Goal: Transaction & Acquisition: Book appointment/travel/reservation

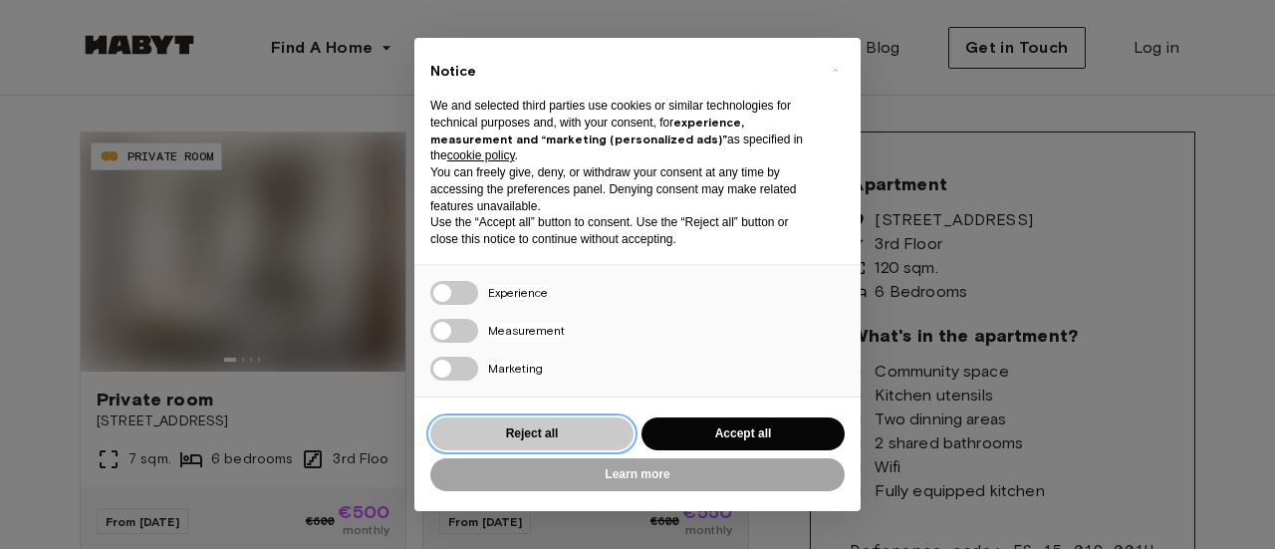
click at [471, 433] on button "Reject all" at bounding box center [531, 433] width 203 height 33
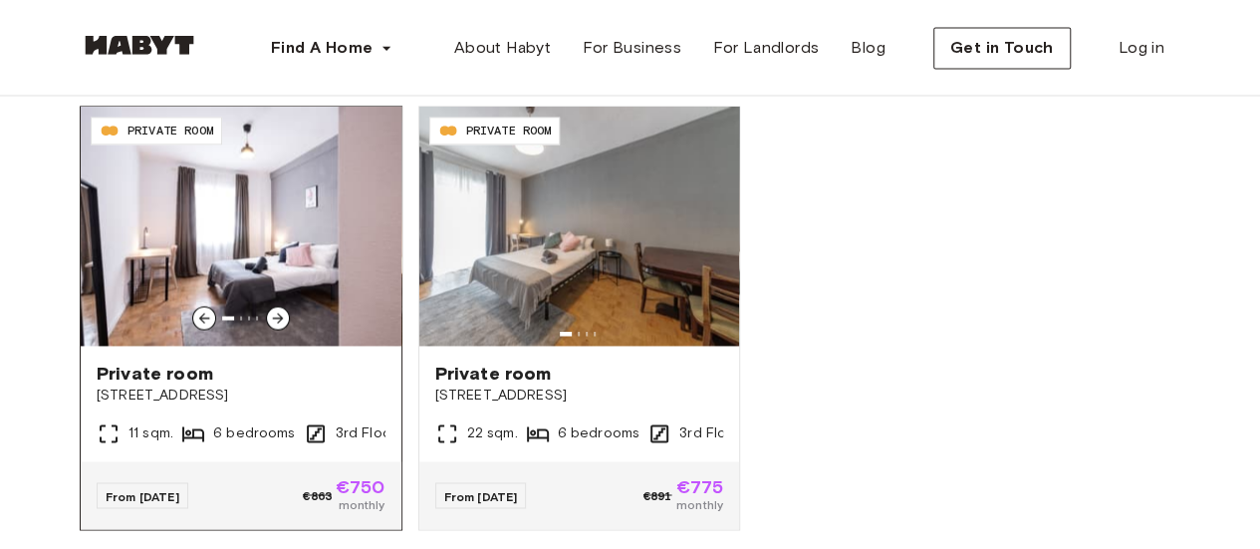
scroll to position [1395, 0]
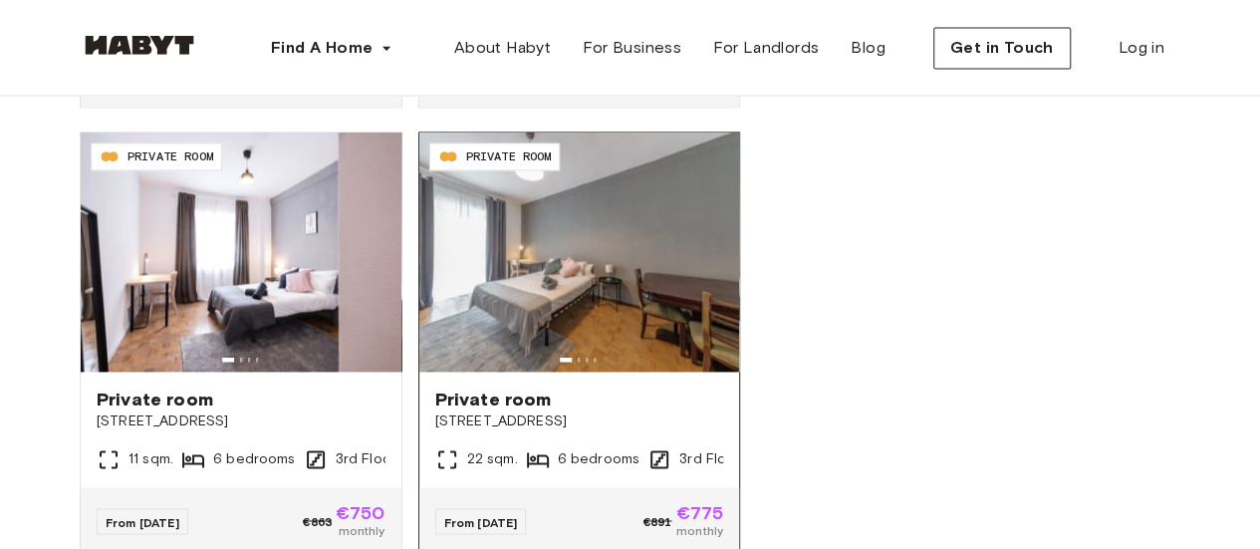
click at [460, 508] on div "From Jan 01" at bounding box center [481, 521] width 92 height 26
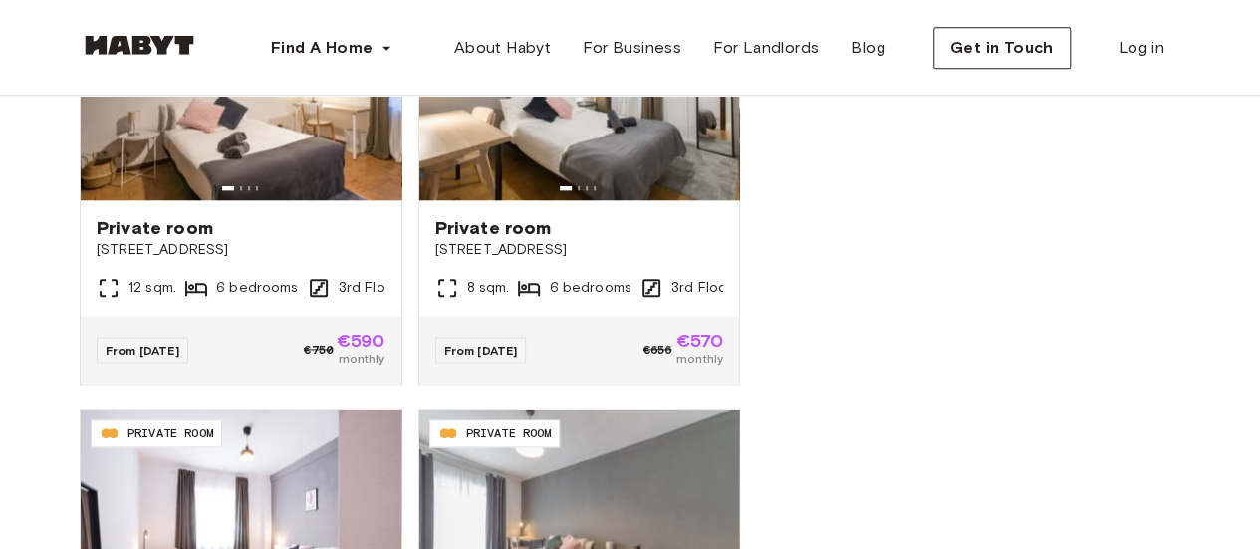
scroll to position [1096, 0]
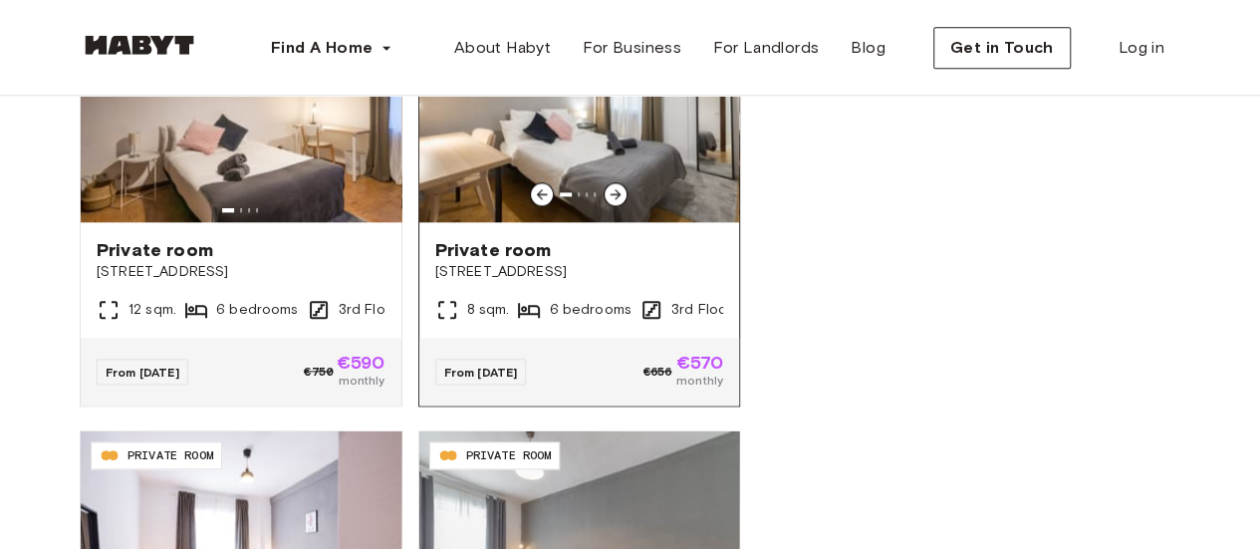
click at [667, 248] on span "Private room" at bounding box center [579, 250] width 289 height 24
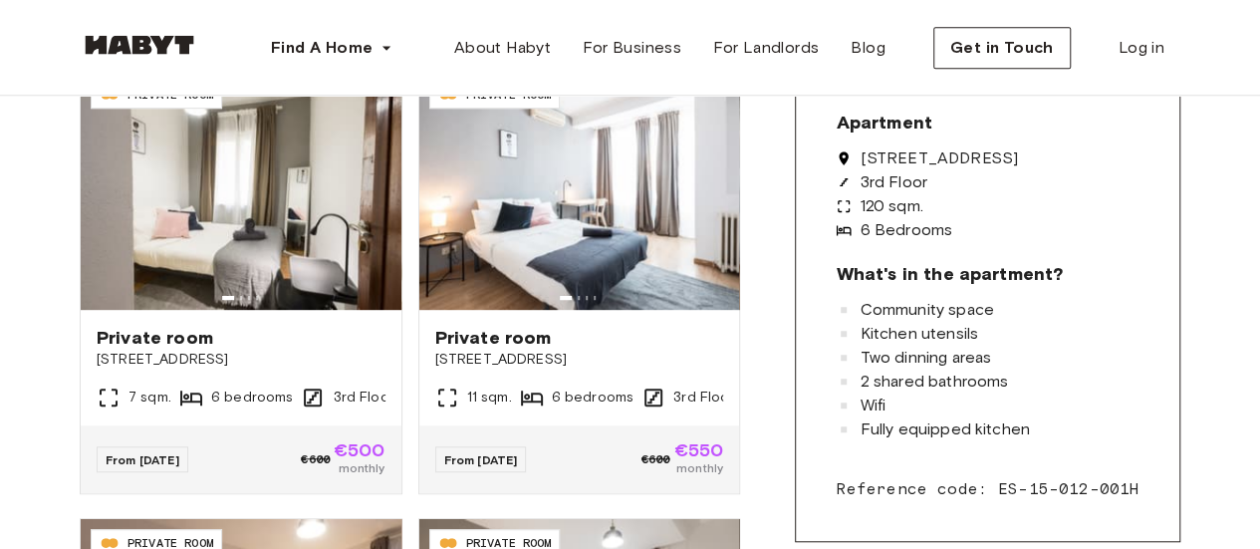
scroll to position [598, 0]
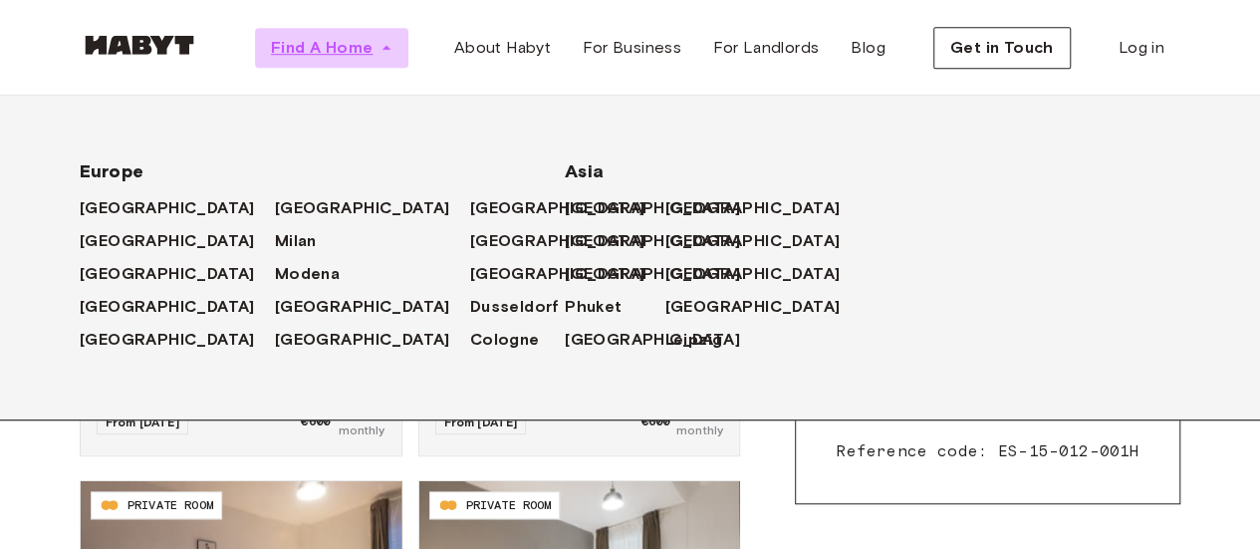
click at [356, 45] on span "Find A Home" at bounding box center [322, 48] width 102 height 24
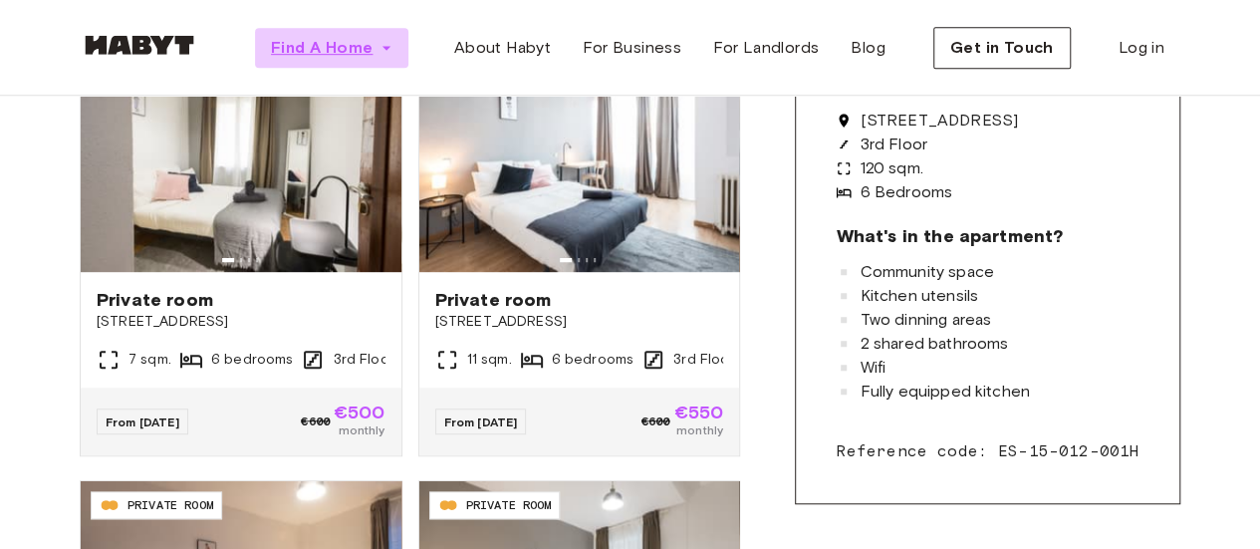
click at [394, 48] on icon "button" at bounding box center [387, 48] width 20 height 20
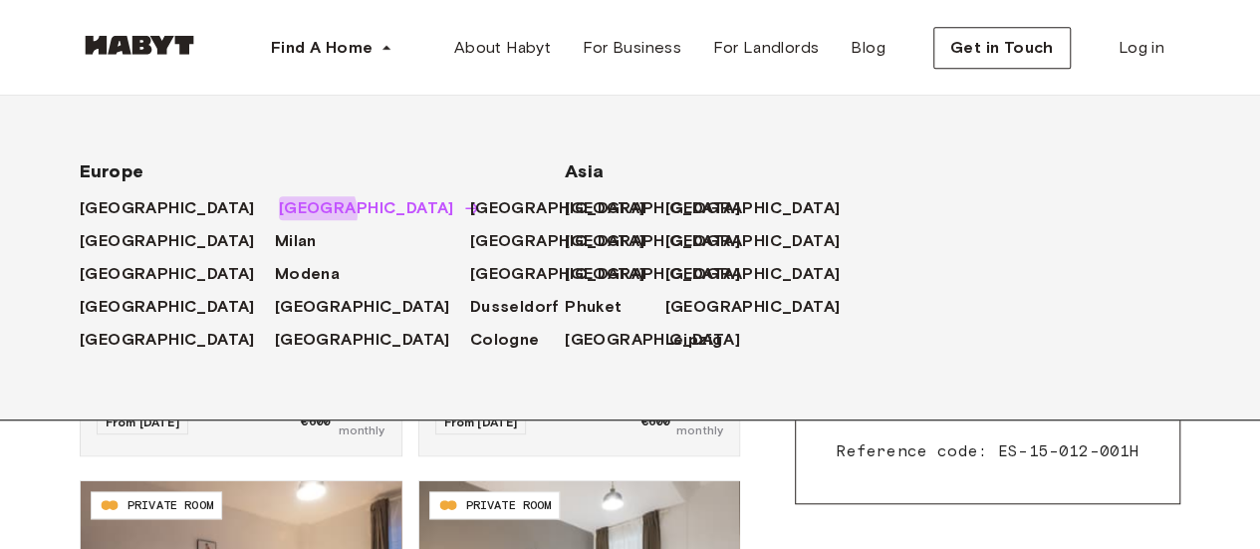
click at [279, 212] on span "[GEOGRAPHIC_DATA]" at bounding box center [366, 208] width 175 height 24
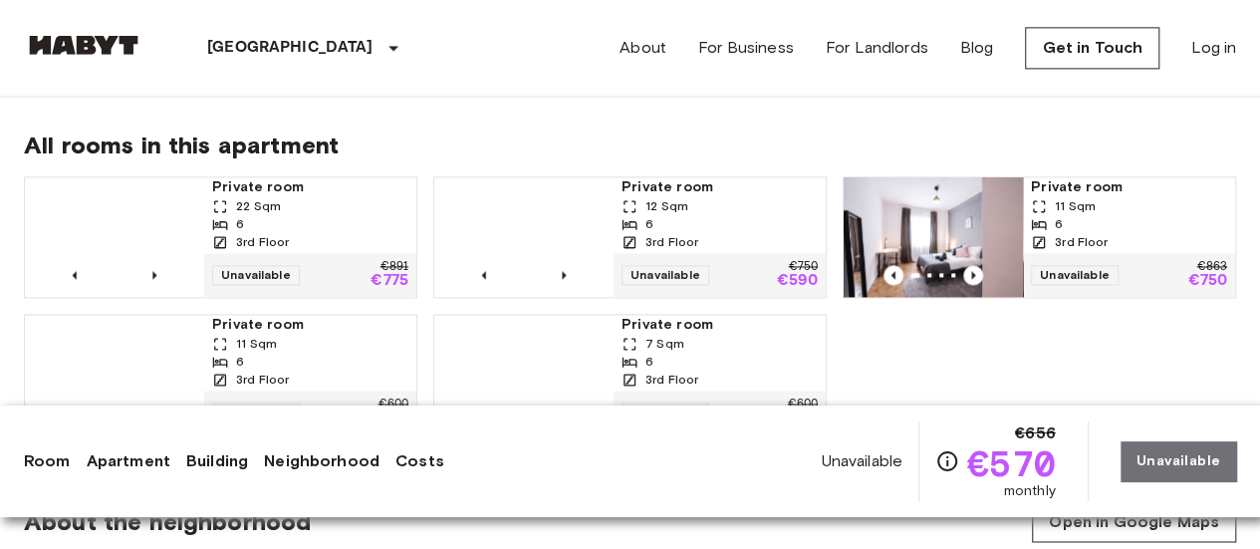
scroll to position [1395, 0]
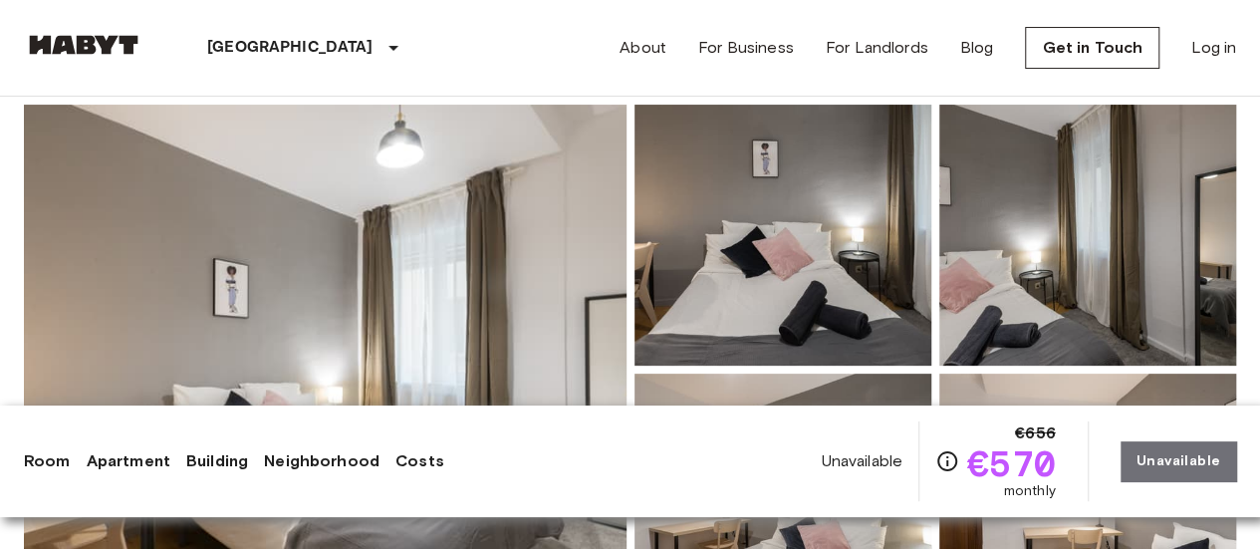
scroll to position [199, 0]
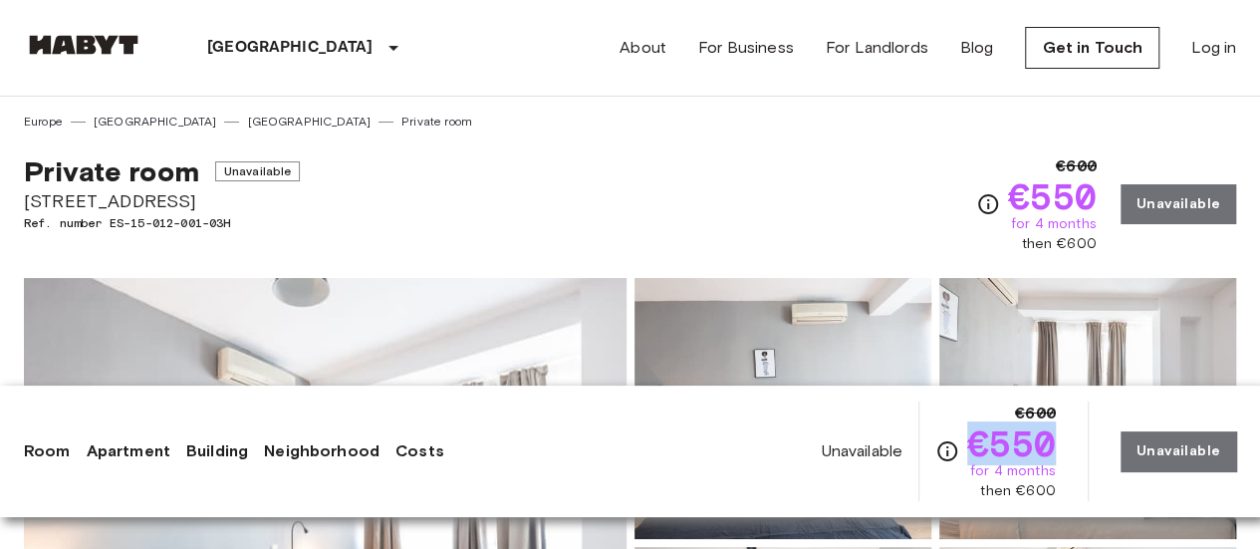
drag, startPoint x: 969, startPoint y: 441, endPoint x: 1051, endPoint y: 456, distance: 84.0
click at [1051, 455] on div "€600 €550 for 4 months then €600" at bounding box center [996, 452] width 121 height 100
click at [1038, 475] on span "for 4 months" at bounding box center [1014, 471] width 86 height 20
drag, startPoint x: 992, startPoint y: 491, endPoint x: 1003, endPoint y: 494, distance: 11.4
click at [1003, 494] on span "then €600" at bounding box center [1017, 491] width 75 height 20
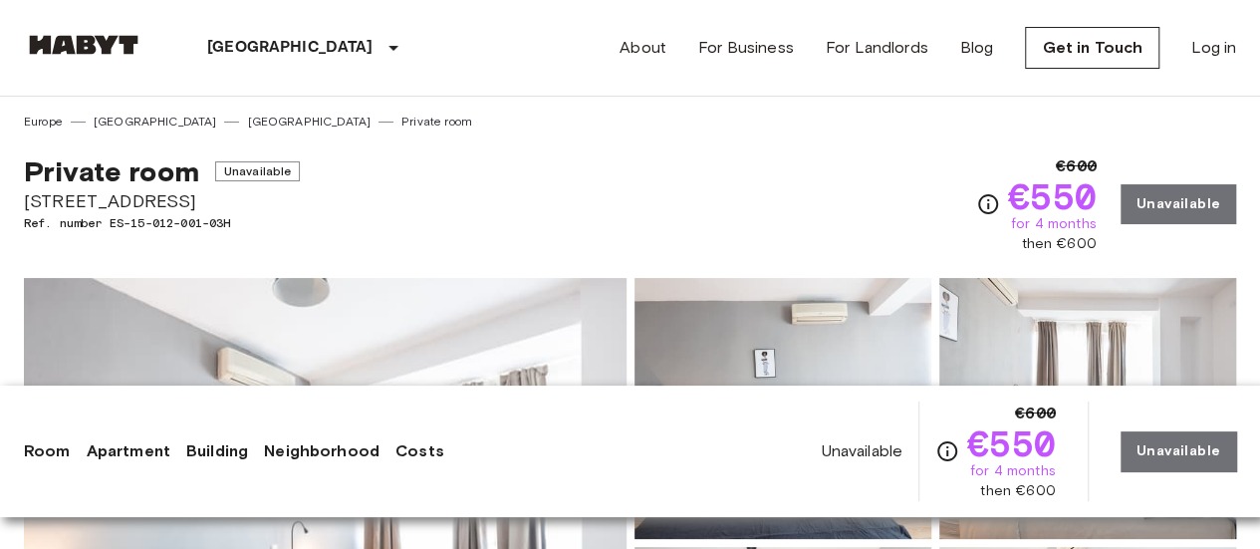
click at [1049, 497] on span "then €600" at bounding box center [1017, 491] width 75 height 20
drag, startPoint x: 989, startPoint y: 441, endPoint x: 1062, endPoint y: 465, distance: 76.6
click at [1062, 465] on div "Unavailable €600 €550 for 4 months then €600 Unavailable" at bounding box center [1029, 452] width 416 height 100
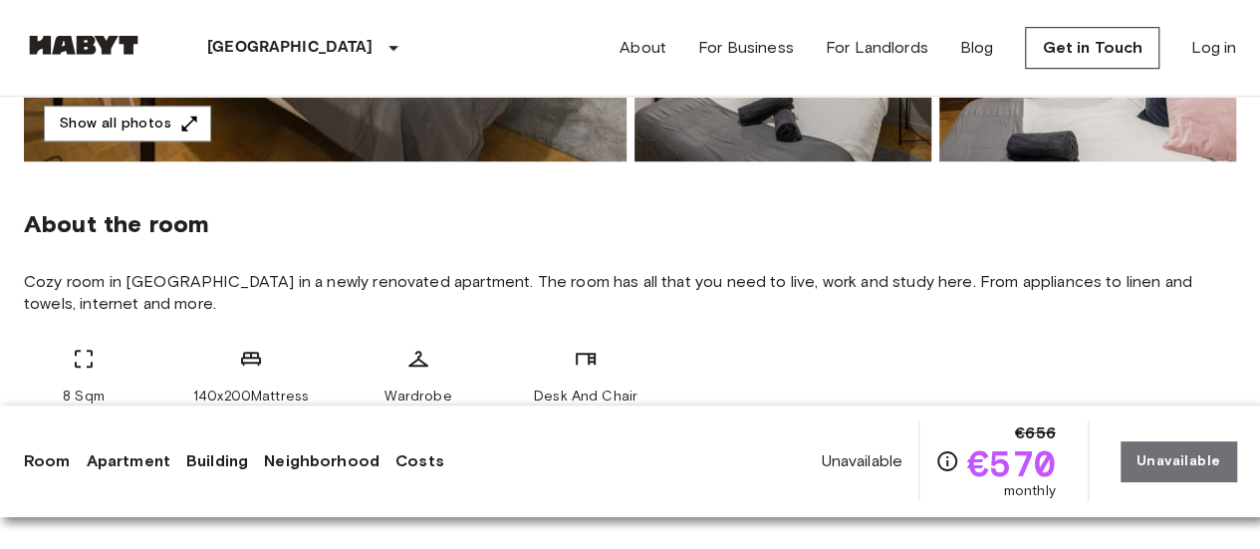
scroll to position [697, 0]
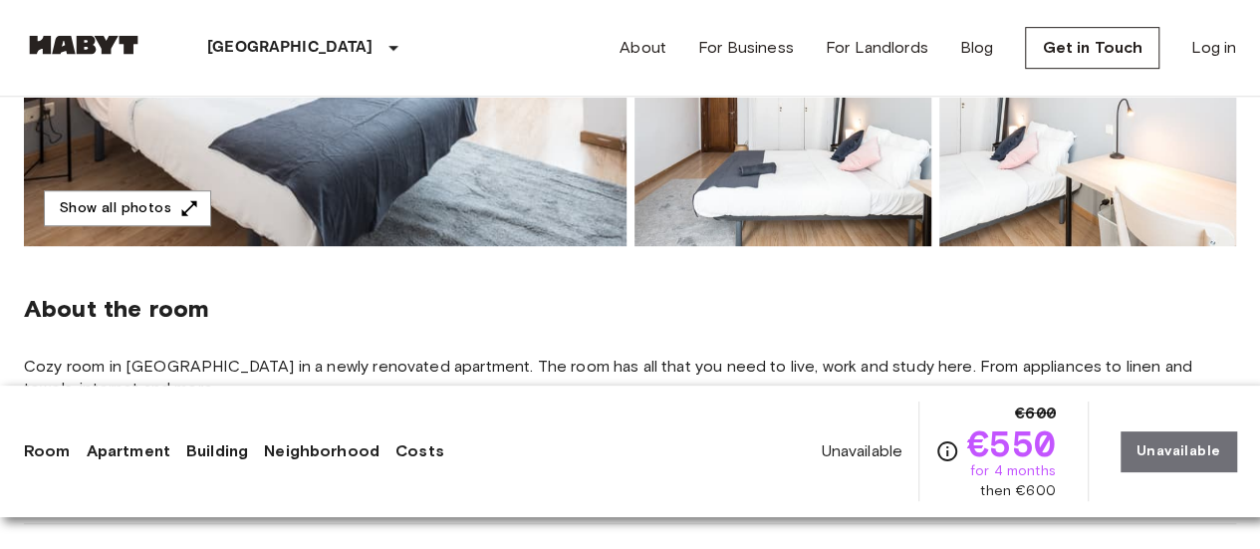
scroll to position [598, 0]
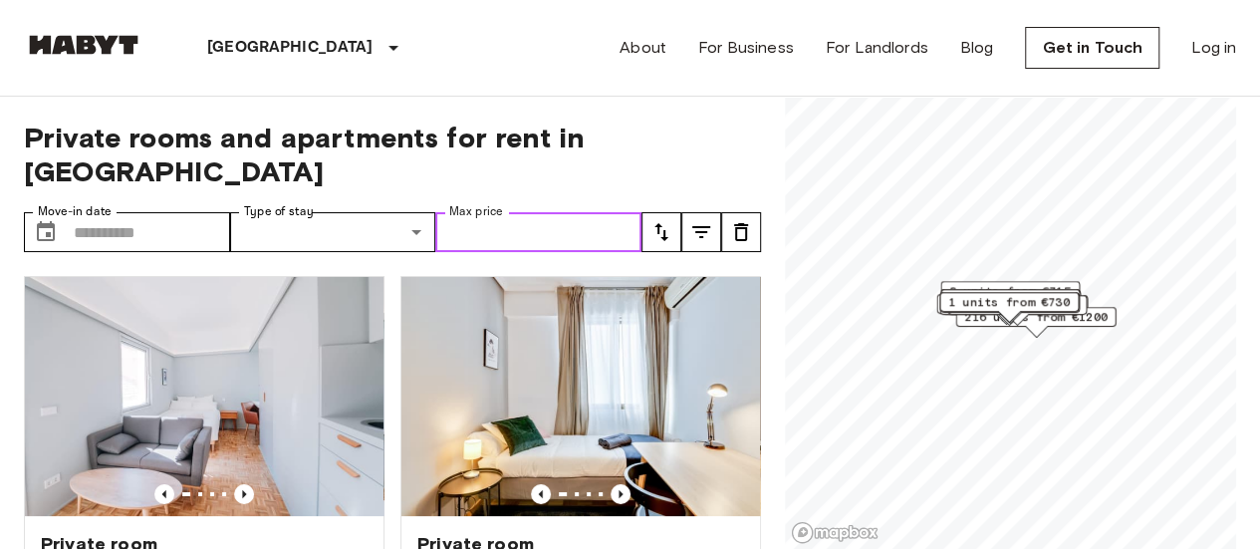
click at [538, 212] on input "Max price" at bounding box center [538, 232] width 206 height 40
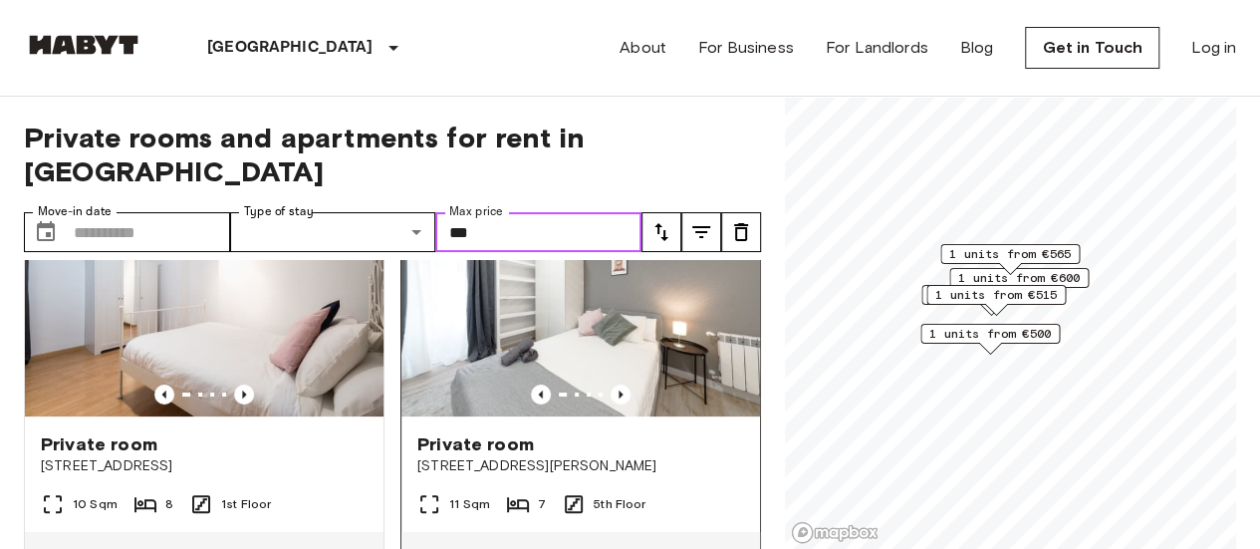
scroll to position [199, 0]
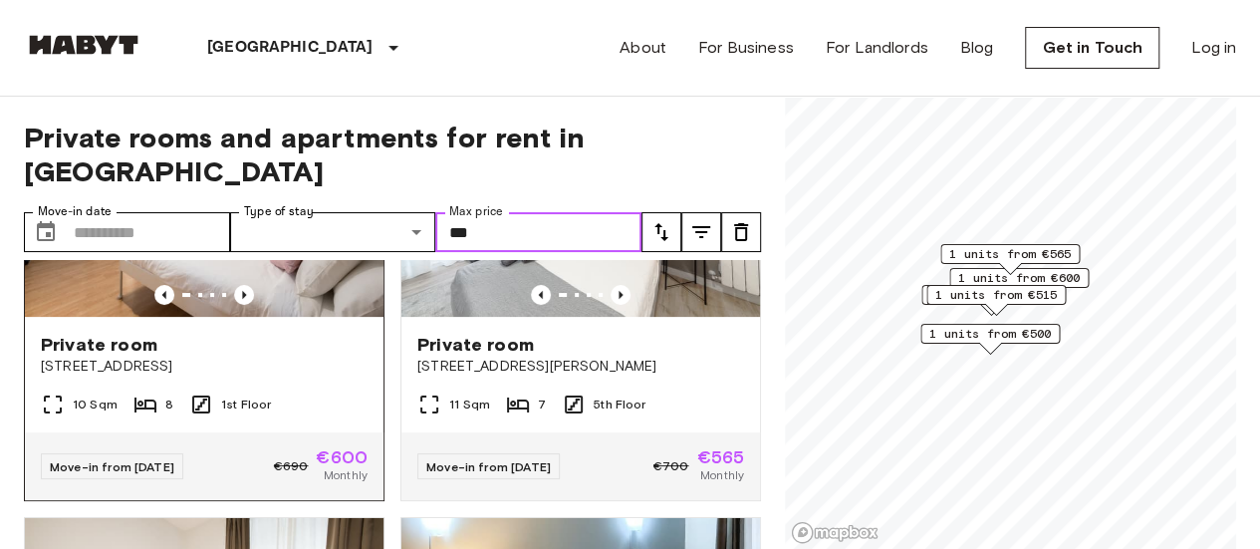
type input "***"
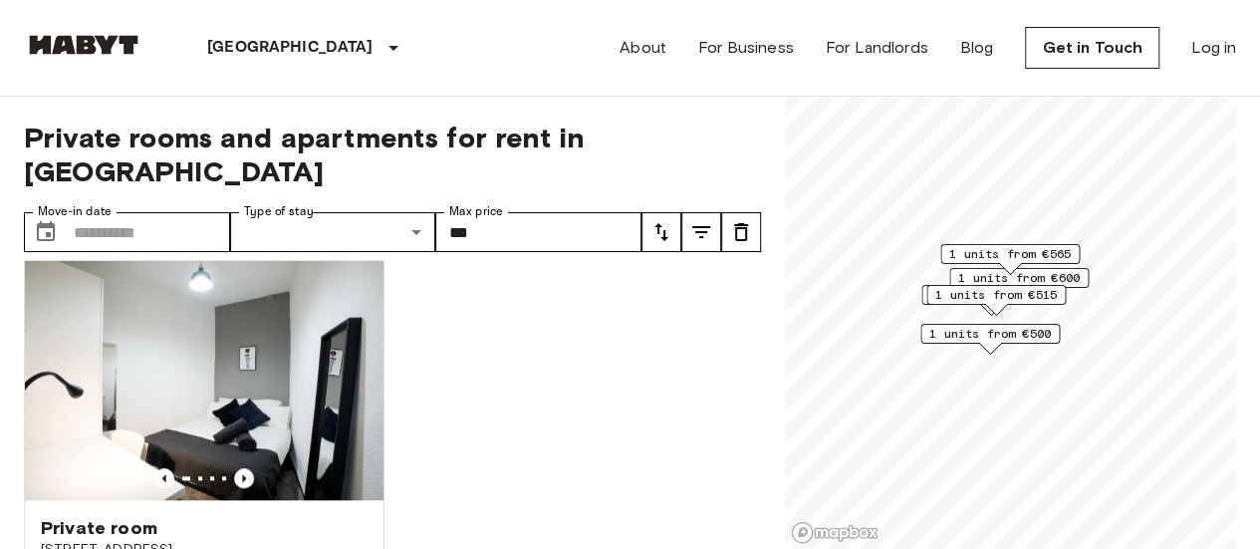
scroll to position [1082, 0]
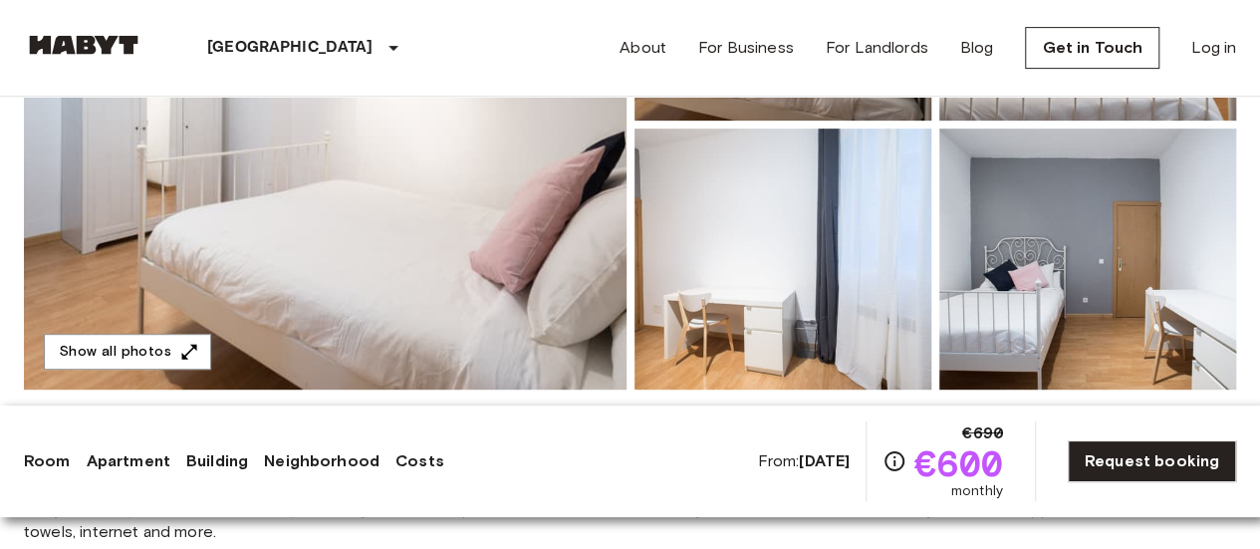
scroll to position [697, 0]
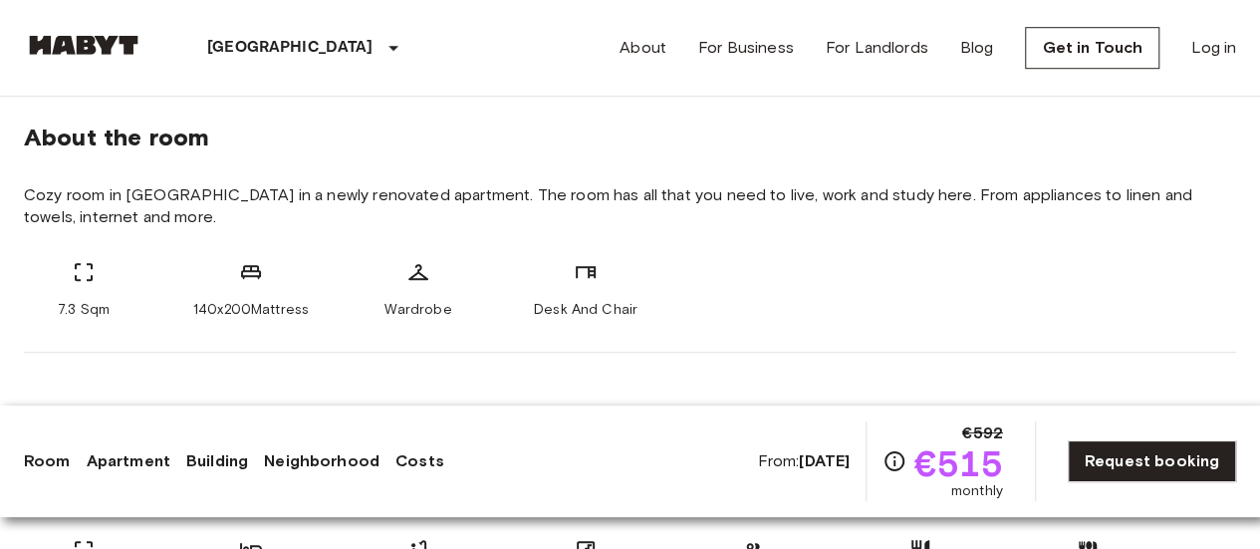
scroll to position [897, 0]
